Goal: Task Accomplishment & Management: Use online tool/utility

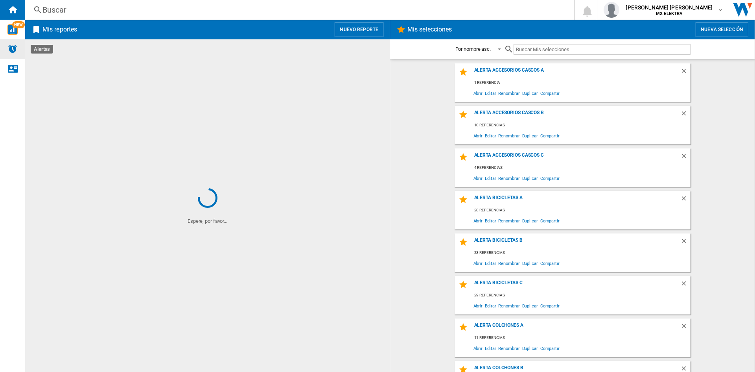
click at [11, 56] on div "Alertas" at bounding box center [12, 49] width 25 height 20
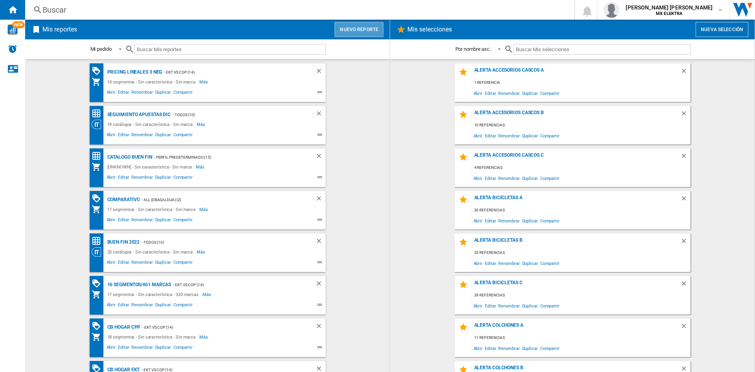
click at [349, 26] on button "Nuevo reporte" at bounding box center [359, 29] width 49 height 15
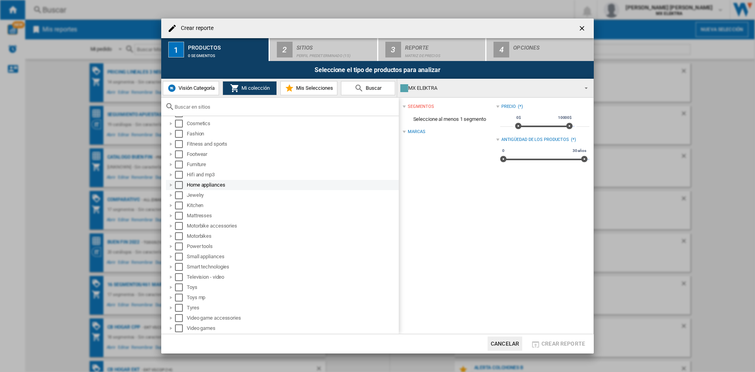
scroll to position [63, 0]
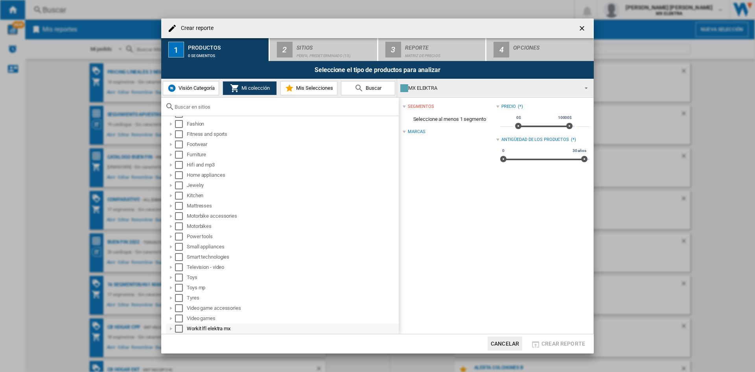
click at [170, 329] on div at bounding box center [171, 328] width 8 height 8
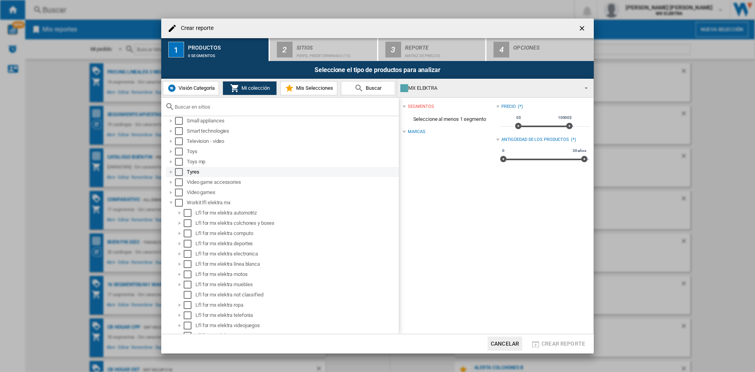
scroll to position [195, 0]
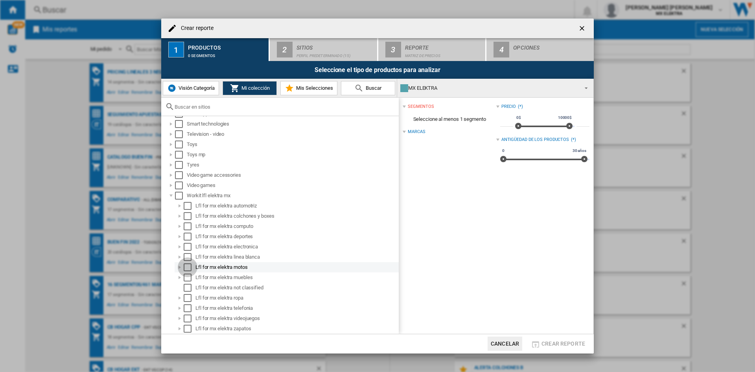
click at [188, 268] on div "Select" at bounding box center [188, 267] width 8 height 8
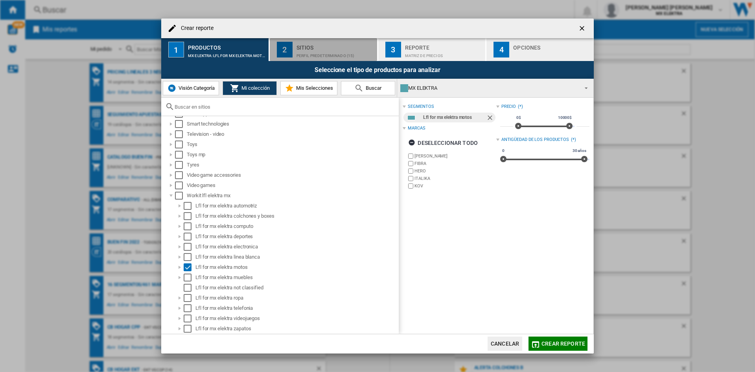
click at [331, 53] on div "Perfil predeterminado (15)" at bounding box center [334, 54] width 77 height 8
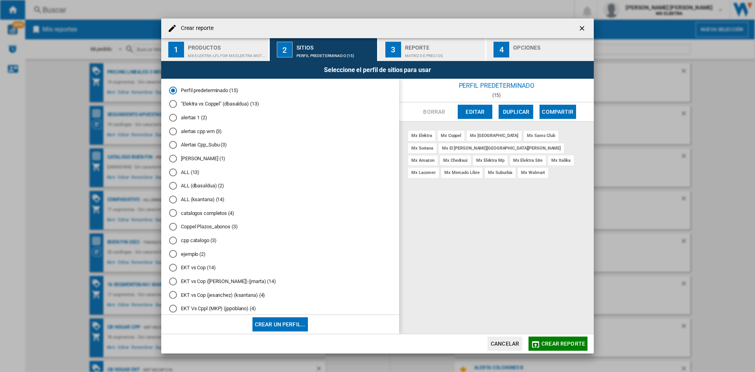
click at [184, 132] on md-radio-button "alertas cpp wm (3)" at bounding box center [280, 130] width 222 height 7
click at [200, 238] on md-radio-button "cpp catalogo (3)" at bounding box center [280, 239] width 222 height 7
click at [204, 268] on md-radio-button "EKT vs Cop (14)" at bounding box center [280, 267] width 222 height 7
click at [199, 255] on md-radio-button "ejemplo (2)" at bounding box center [280, 253] width 222 height 7
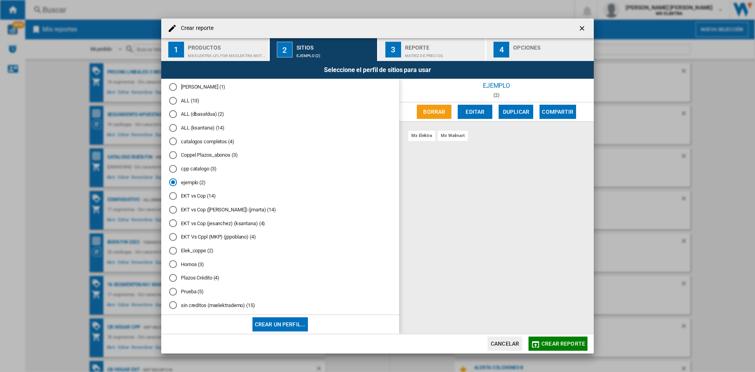
scroll to position [162, 0]
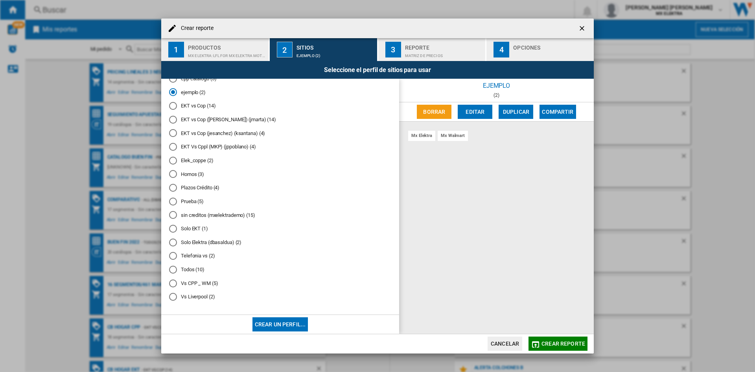
click at [218, 281] on md-radio-button "Vs CPP _ WM (5)" at bounding box center [280, 282] width 222 height 7
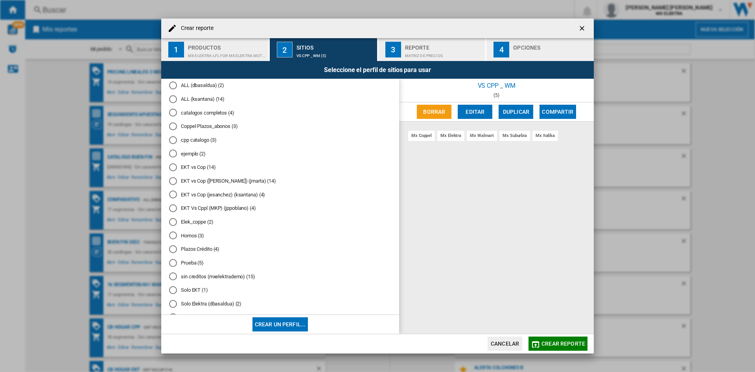
scroll to position [99, 0]
drag, startPoint x: 208, startPoint y: 226, endPoint x: 202, endPoint y: 221, distance: 8.4
click at [202, 221] on md-radio-group "Perfil predeterminado (15) "Elektra vs Coppel" (dbasaldua) (13) alertas 1 (2) a…" at bounding box center [280, 177] width 222 height 381
click at [202, 221] on md-radio-button "Elek_coppe (2)" at bounding box center [280, 222] width 222 height 7
click at [438, 53] on div "Matriz de precios" at bounding box center [443, 54] width 77 height 8
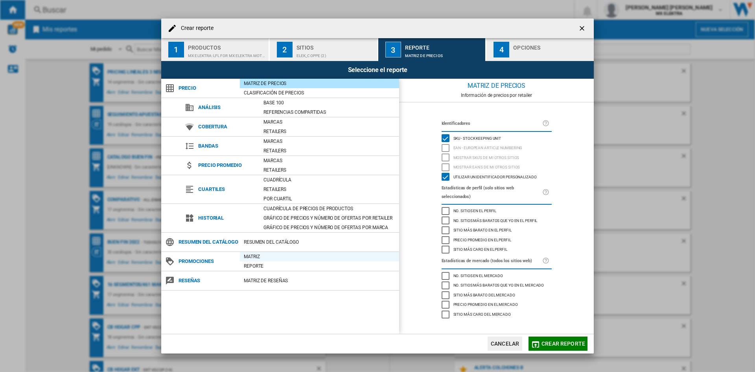
click at [251, 260] on div "Matriz" at bounding box center [319, 256] width 159 height 8
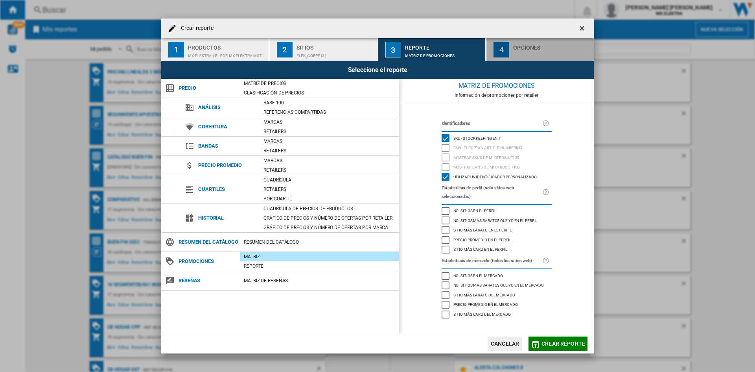
click at [523, 49] on div "Opciones" at bounding box center [551, 45] width 77 height 8
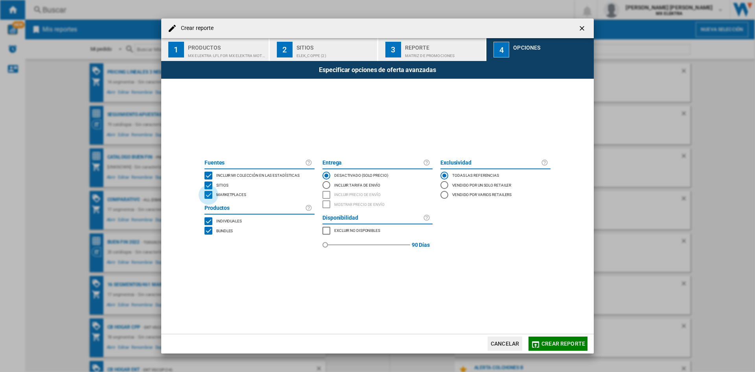
click at [212, 193] on div "MARKETPLACES" at bounding box center [208, 195] width 8 height 8
click at [206, 234] on div "BUNDLES" at bounding box center [208, 230] width 8 height 8
click at [557, 341] on span "Crear reporte" at bounding box center [563, 343] width 44 height 6
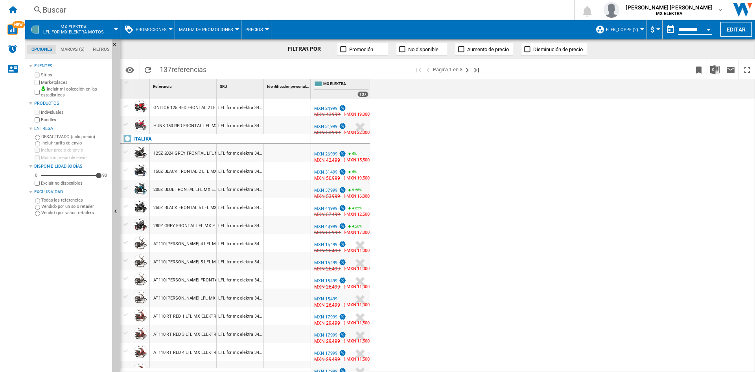
scroll to position [128, 0]
click at [631, 34] on button "Elek_coppe (2)" at bounding box center [624, 30] width 36 height 20
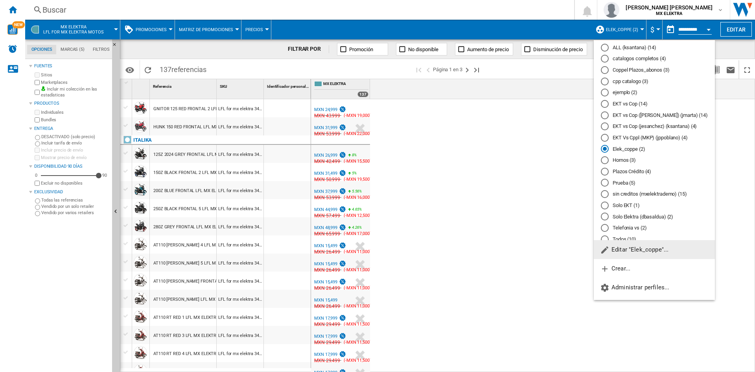
scroll to position [123, 0]
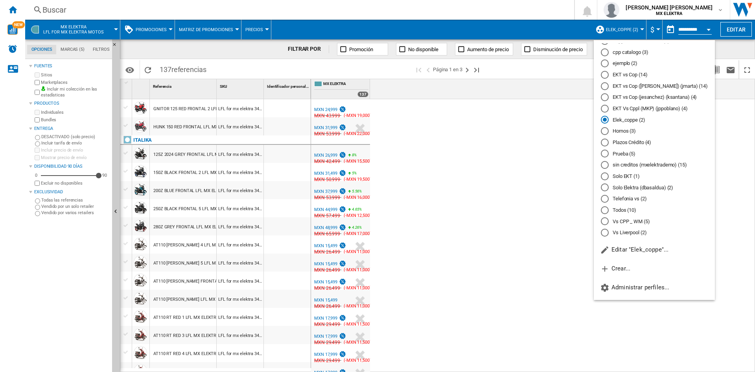
click at [641, 222] on md-radio-button "Vs CPP _ WM (5)" at bounding box center [654, 220] width 107 height 7
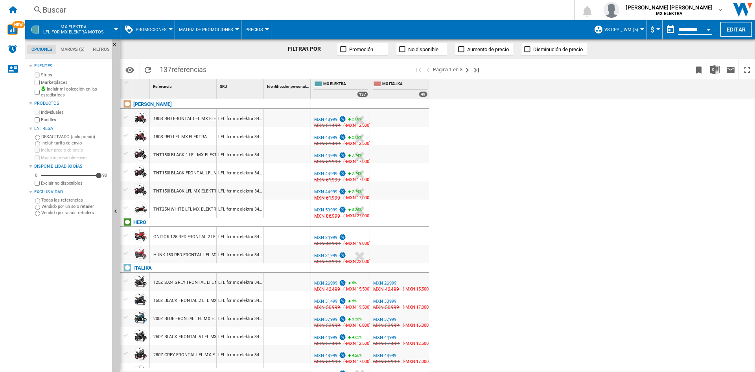
click at [95, 30] on span "MX ELEKTRA Lfl for mx elektra motos" at bounding box center [73, 29] width 61 height 10
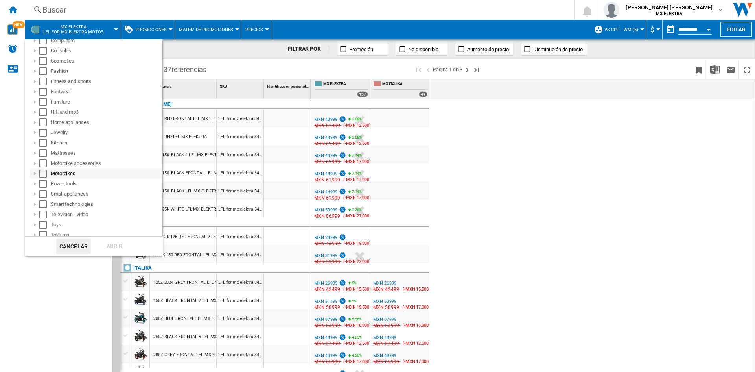
click at [37, 173] on div at bounding box center [35, 173] width 8 height 8
click at [42, 185] on div at bounding box center [44, 184] width 8 height 8
click at [57, 184] on md-checkbox "Select" at bounding box center [54, 184] width 12 height 8
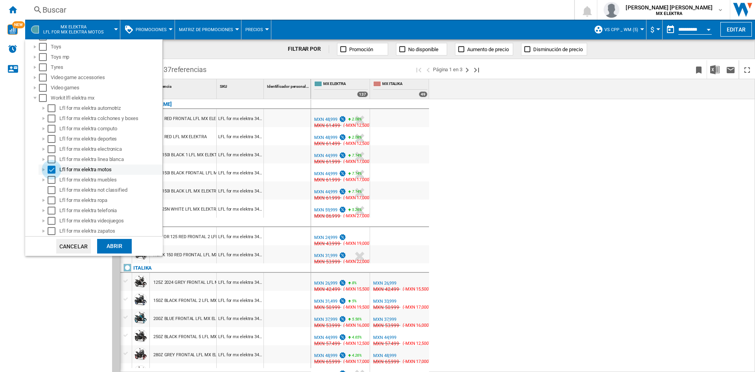
click at [51, 168] on div "Select" at bounding box center [52, 170] width 8 height 8
click at [107, 243] on div "Abrir" at bounding box center [114, 246] width 35 height 15
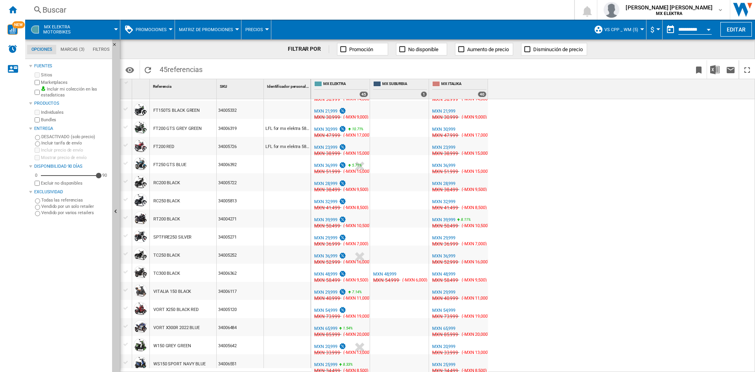
click at [322, 181] on div "MXN 28,999" at bounding box center [325, 183] width 23 height 5
click at [101, 27] on span at bounding box center [99, 30] width 34 height 20
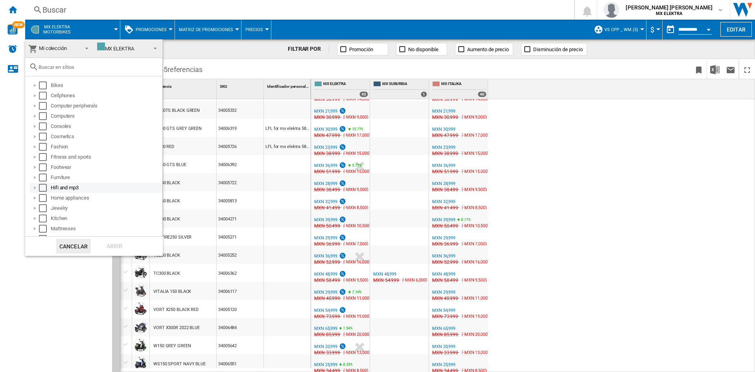
scroll to position [120, 0]
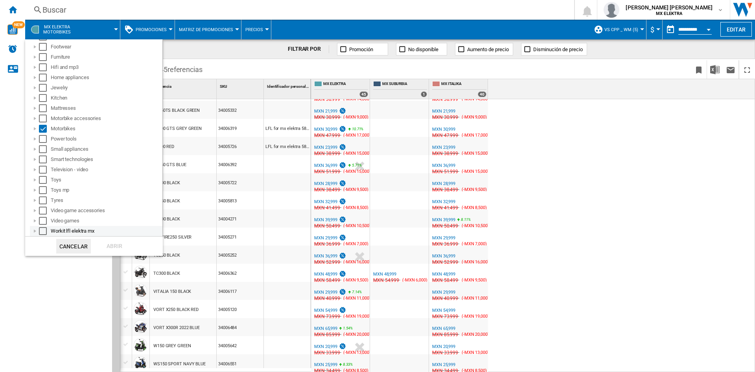
click at [37, 232] on div at bounding box center [35, 231] width 8 height 8
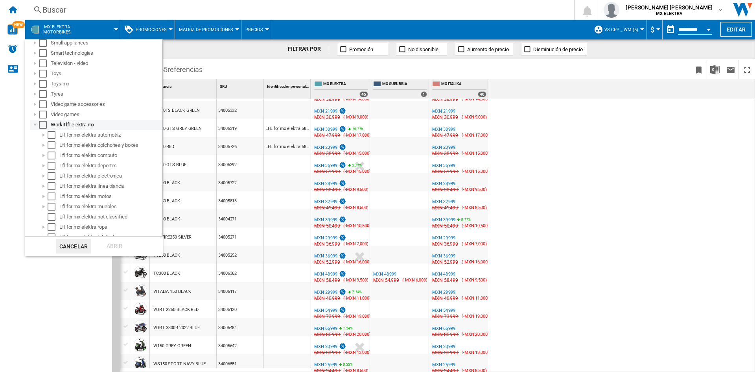
scroll to position [253, 0]
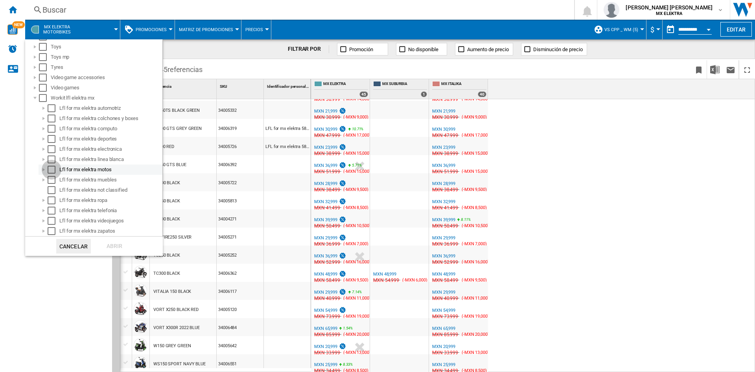
click at [50, 172] on div "Select" at bounding box center [52, 170] width 8 height 8
click at [120, 246] on div "Abrir" at bounding box center [114, 246] width 35 height 15
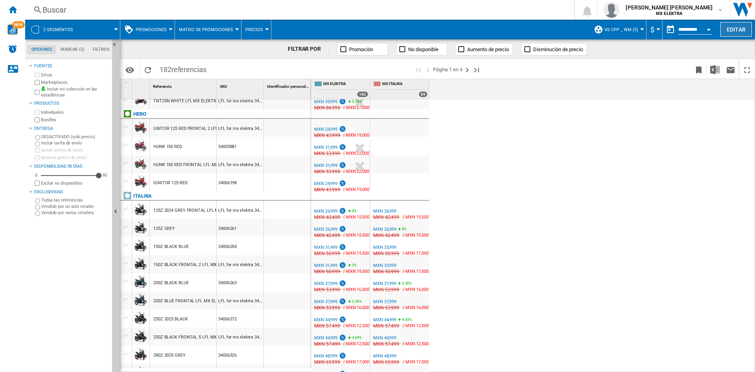
scroll to position [125, 0]
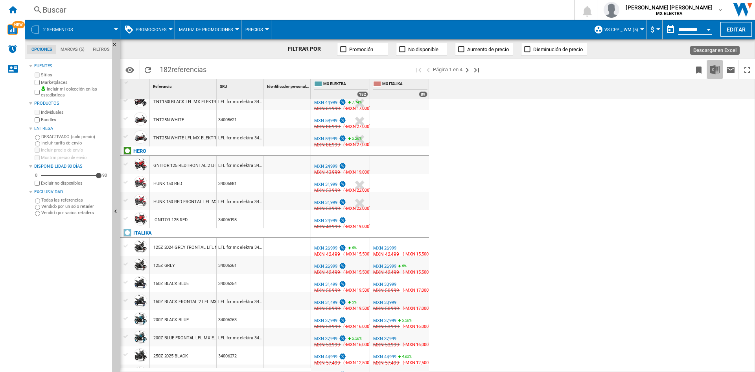
click at [713, 69] on img "Descargar en Excel" at bounding box center [714, 69] width 9 height 9
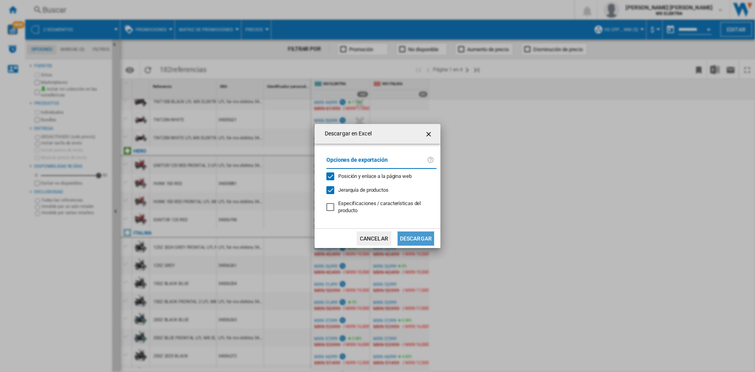
click at [424, 235] on button "Descargar" at bounding box center [415, 238] width 37 height 14
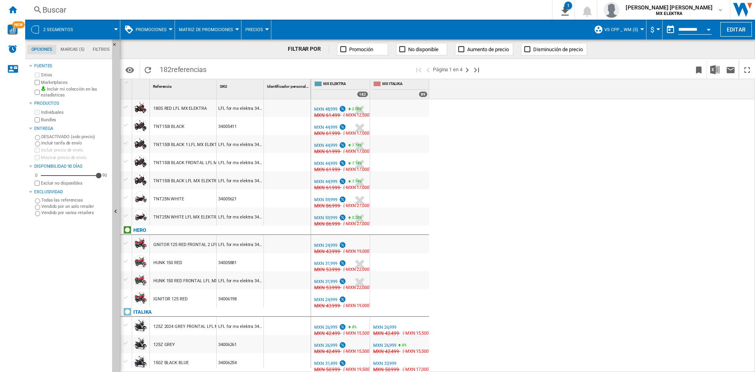
scroll to position [0, 0]
